Goal: Entertainment & Leisure: Consume media (video, audio)

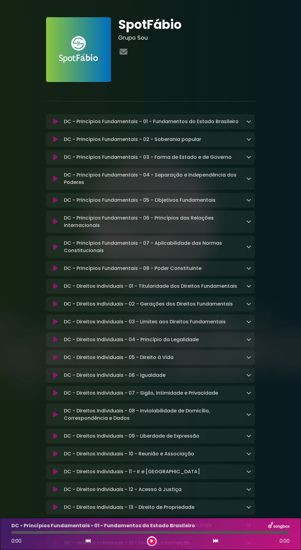
click at [151, 543] on icon at bounding box center [152, 542] width 3 height 4
